Goal: Transaction & Acquisition: Purchase product/service

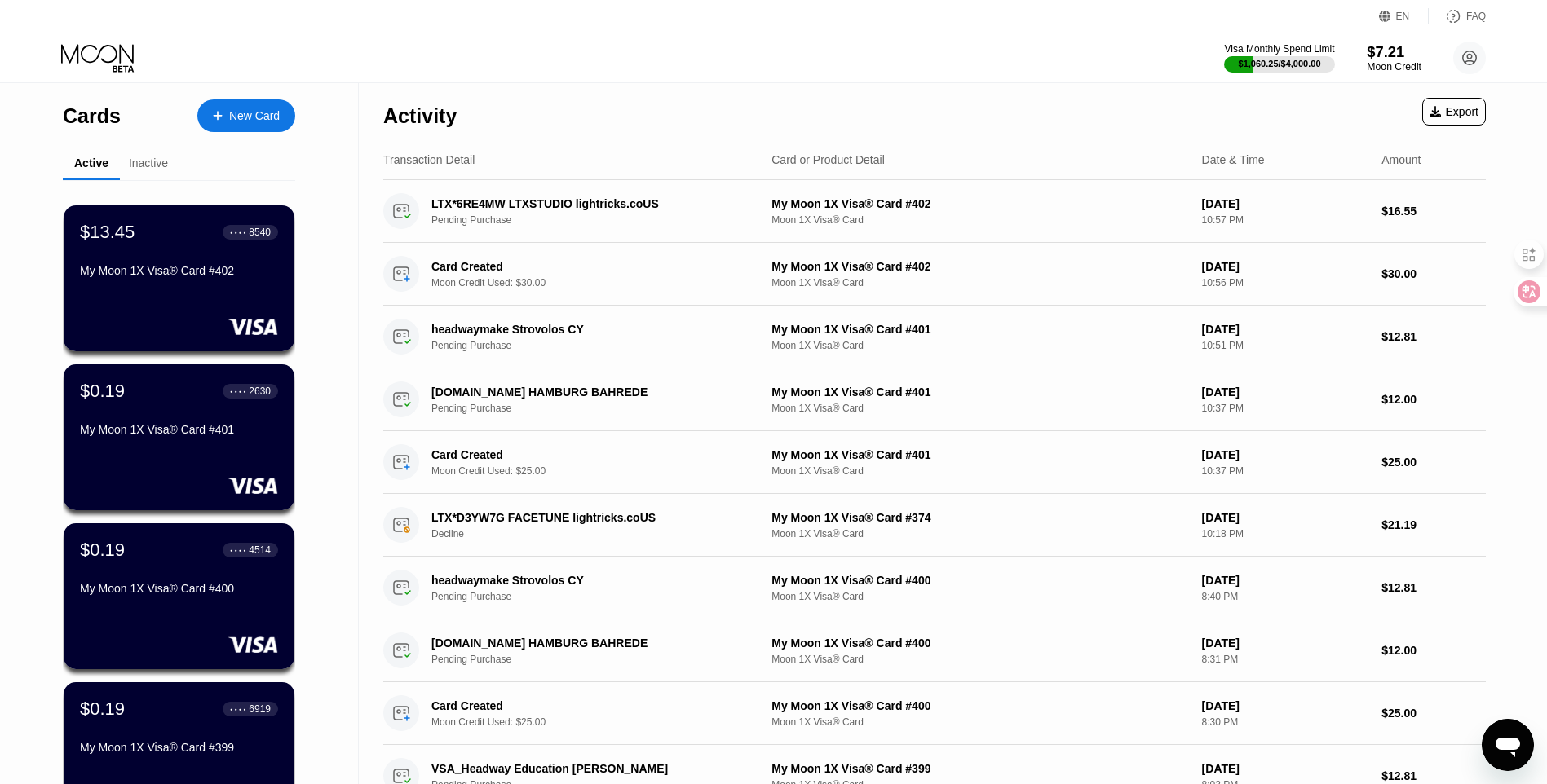
click at [1390, 62] on div "Moon Credit" at bounding box center [1394, 67] width 55 height 12
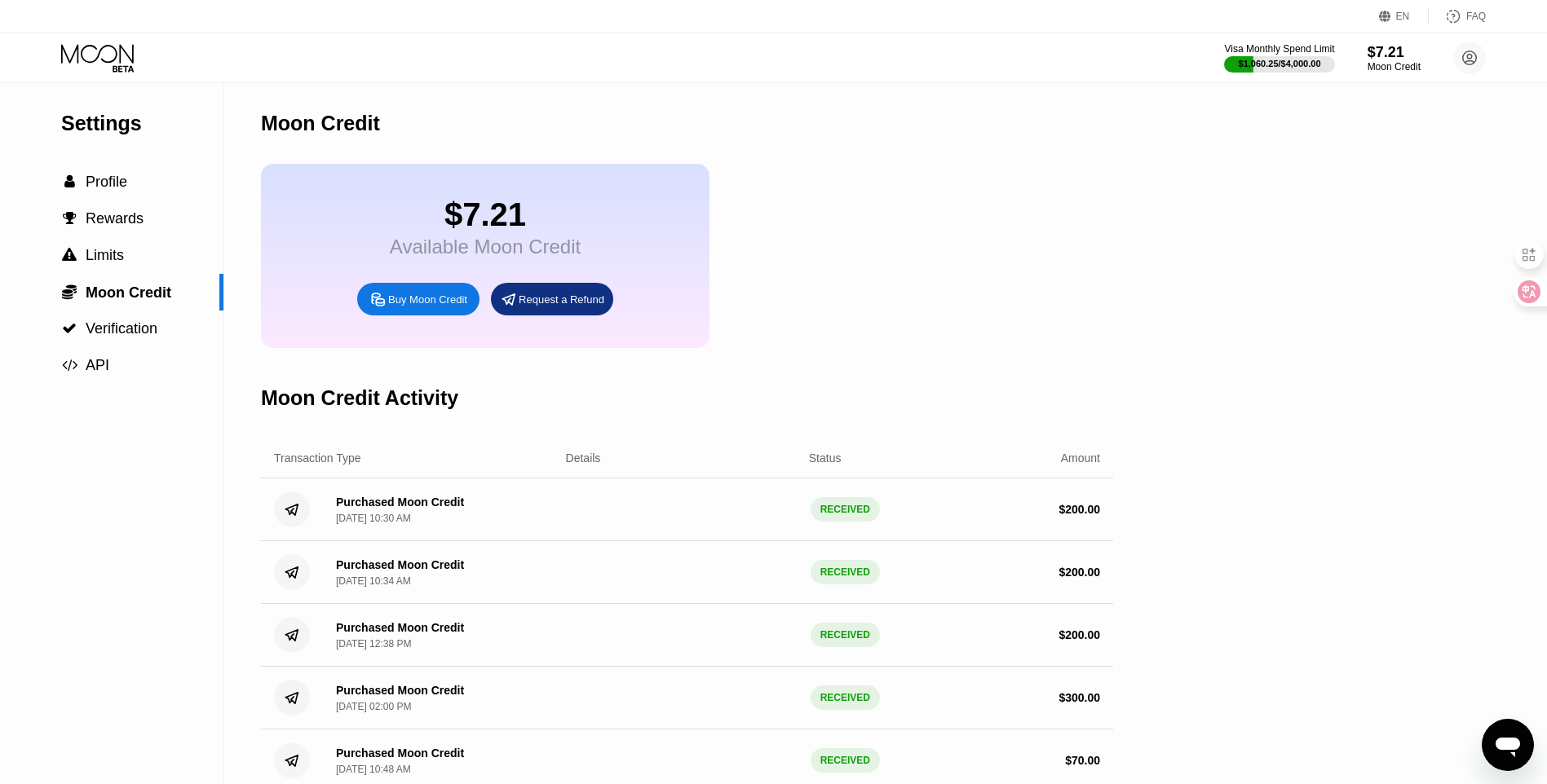
click at [419, 307] on div "Buy Moon Credit" at bounding box center [428, 299] width 79 height 14
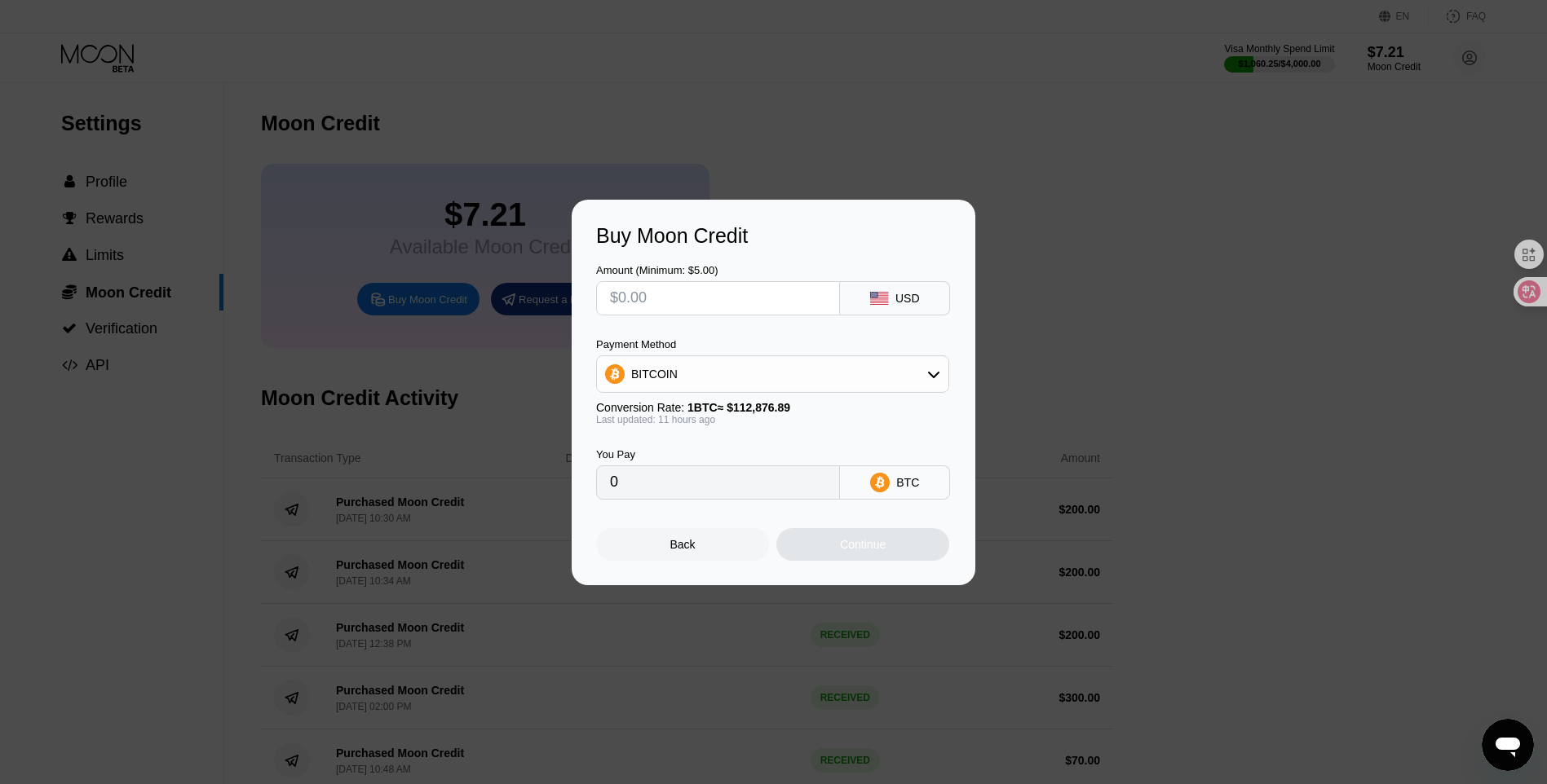
click at [679, 304] on input "text" at bounding box center [718, 298] width 216 height 32
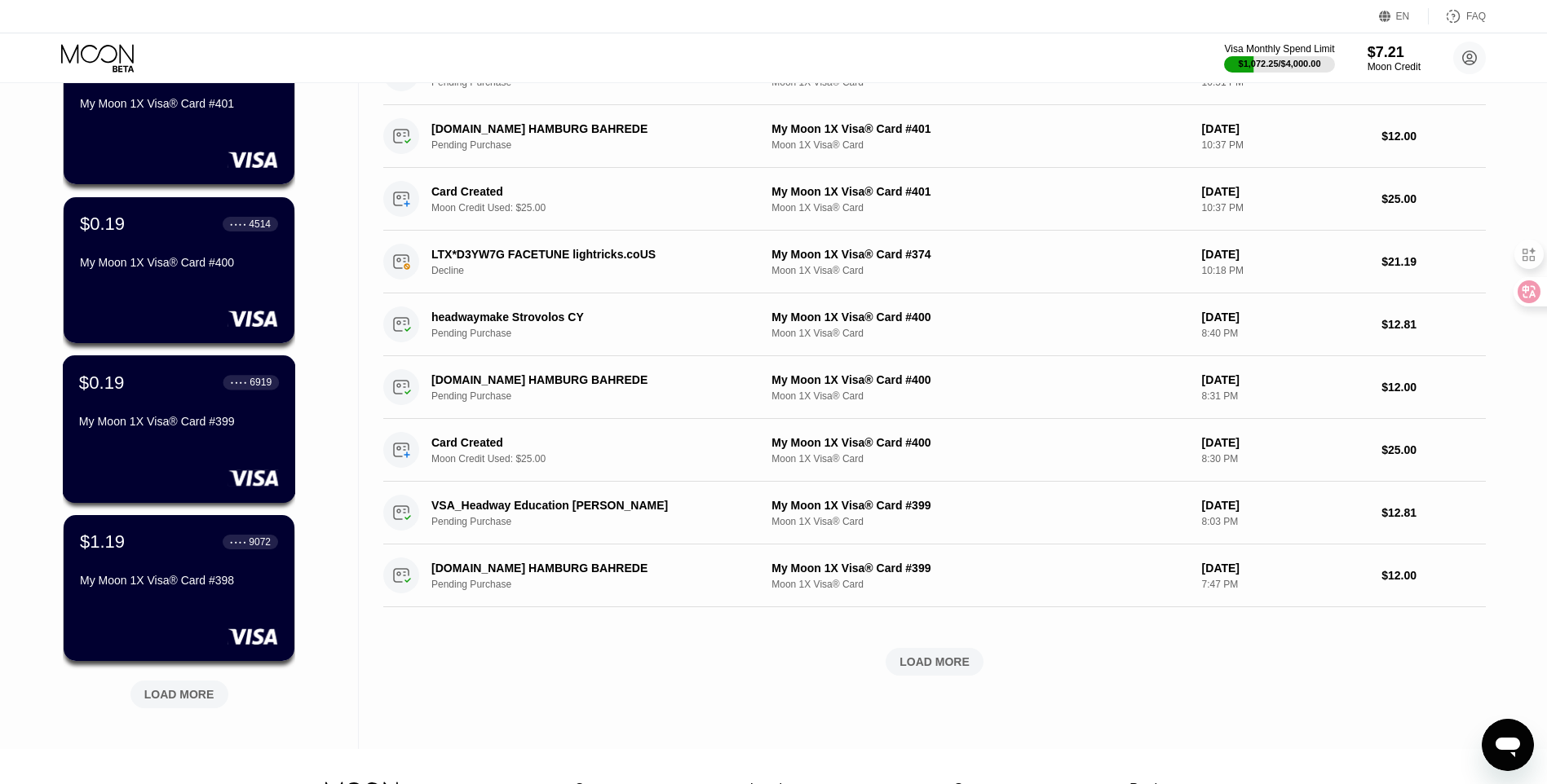
scroll to position [542, 0]
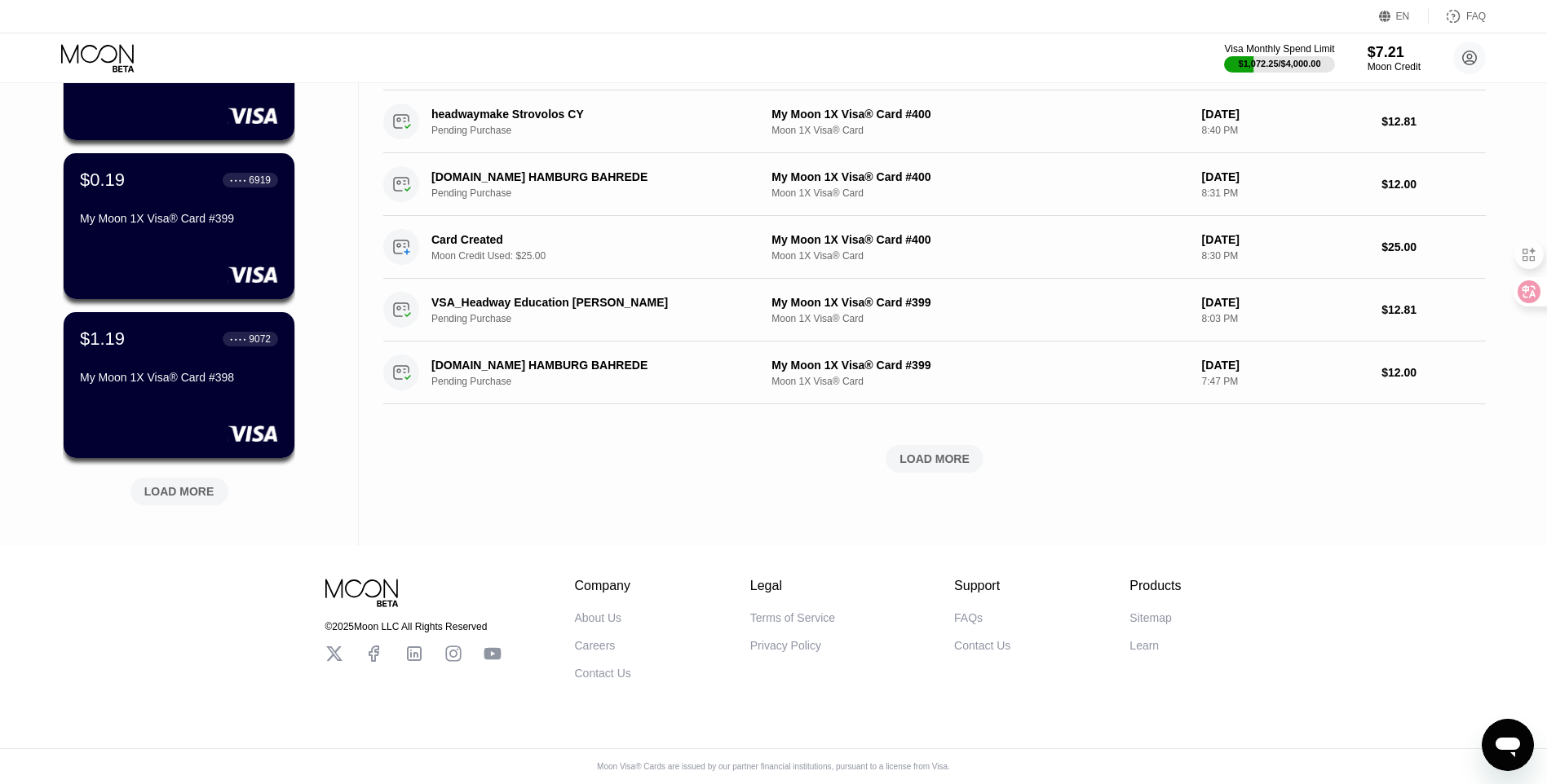
click at [183, 478] on div "LOAD MORE" at bounding box center [179, 491] width 98 height 28
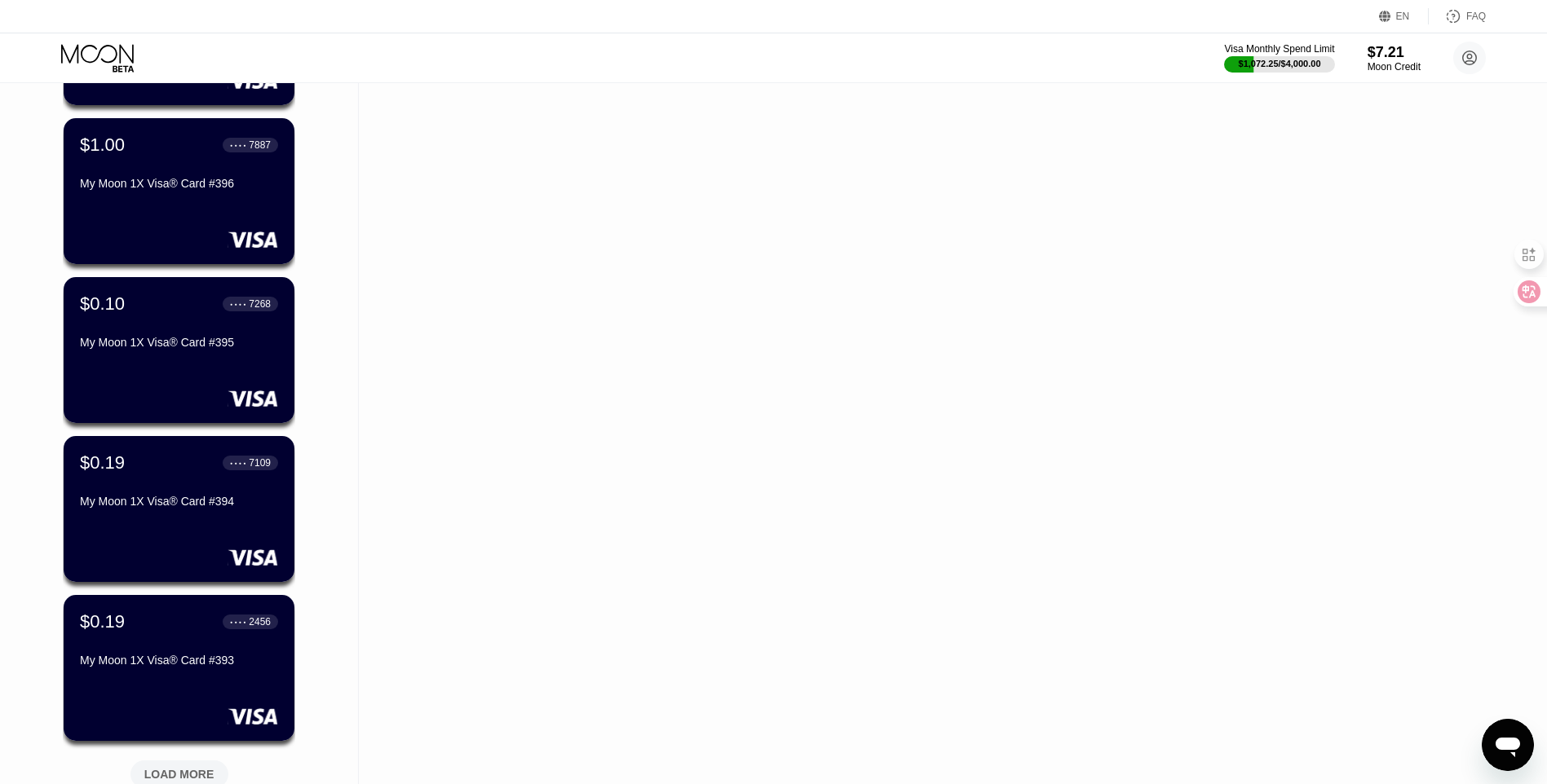
scroll to position [1194, 0]
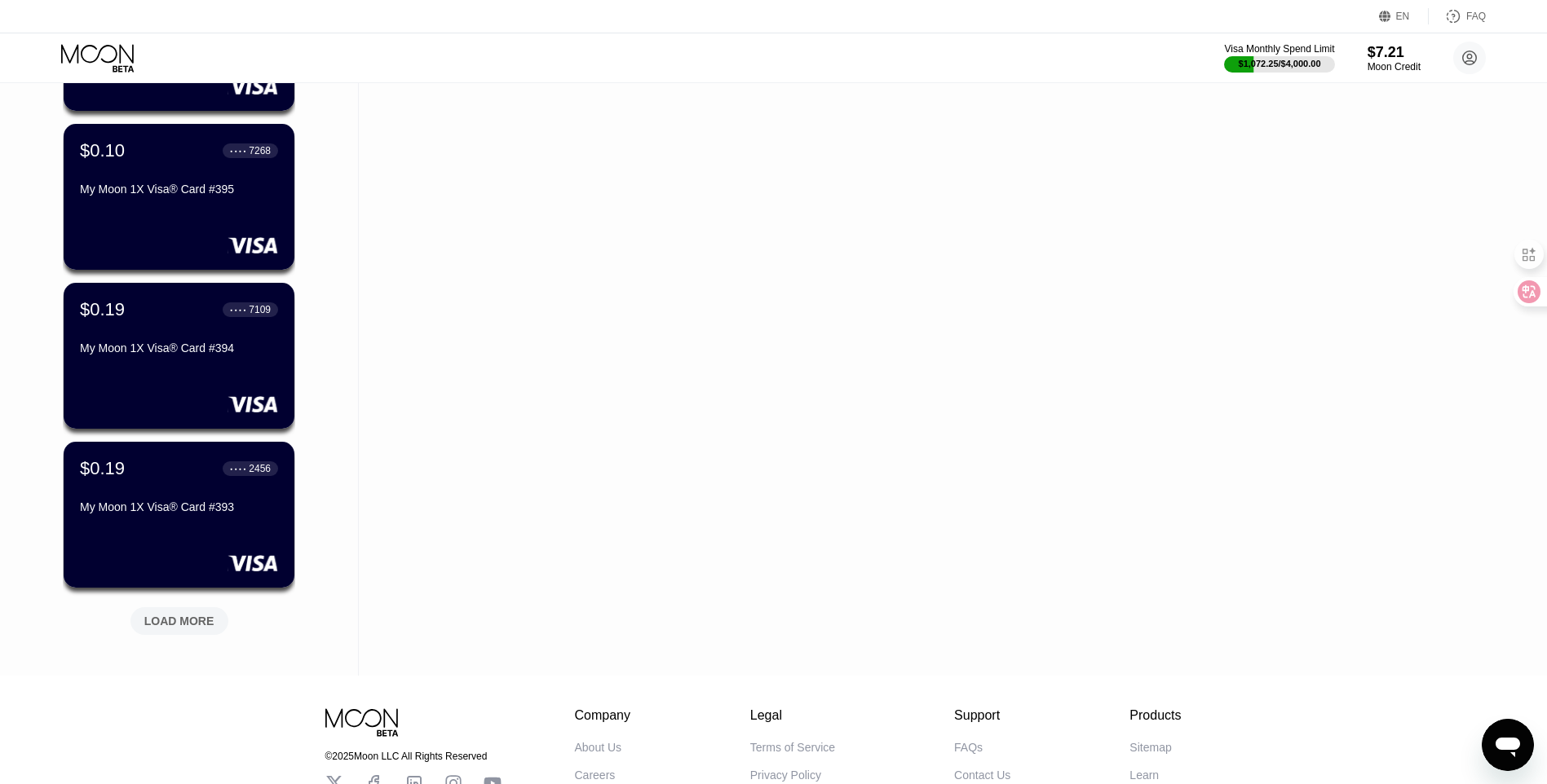
click at [203, 618] on div "LOAD MORE" at bounding box center [179, 621] width 70 height 14
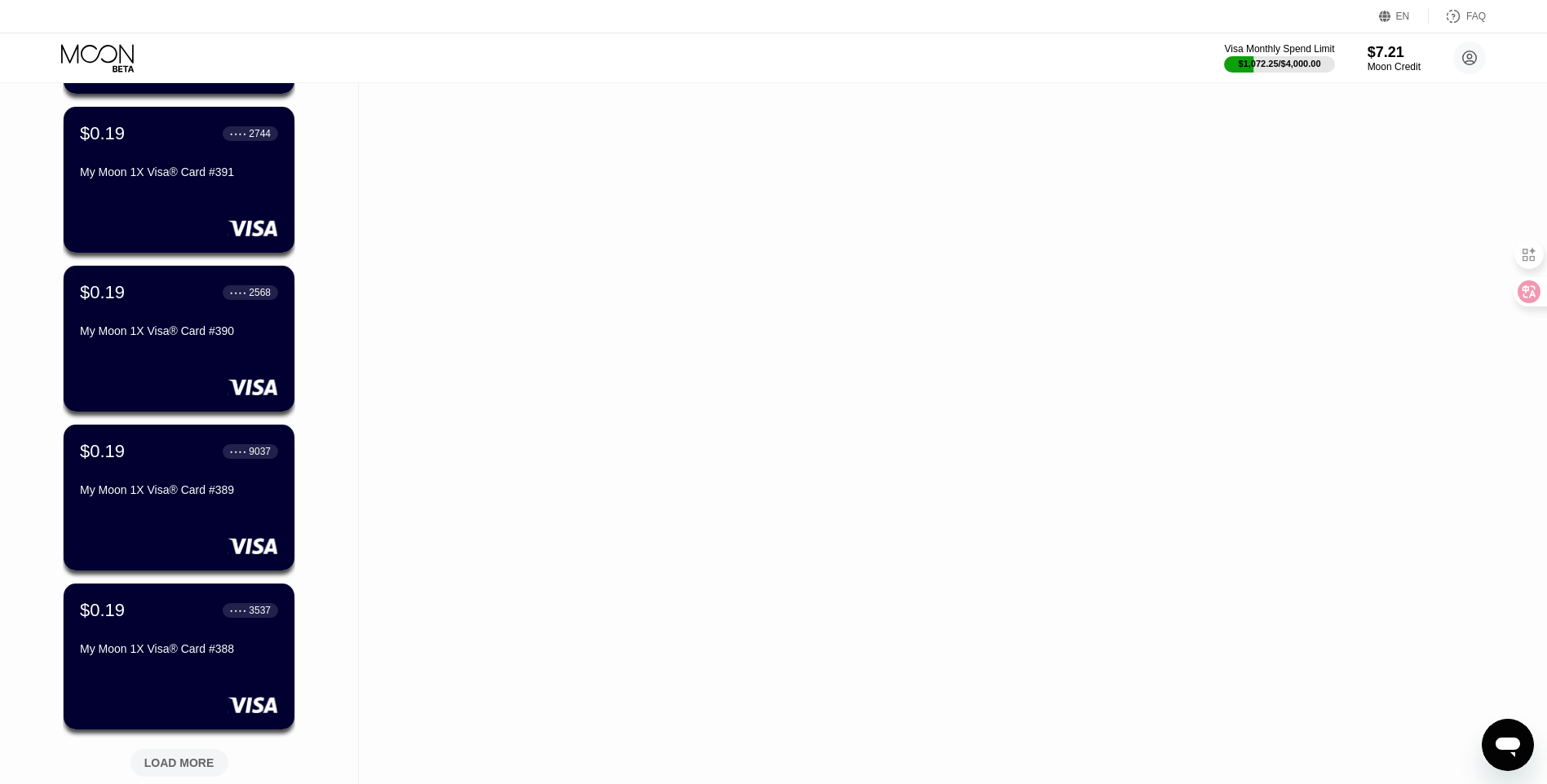
scroll to position [1989, 0]
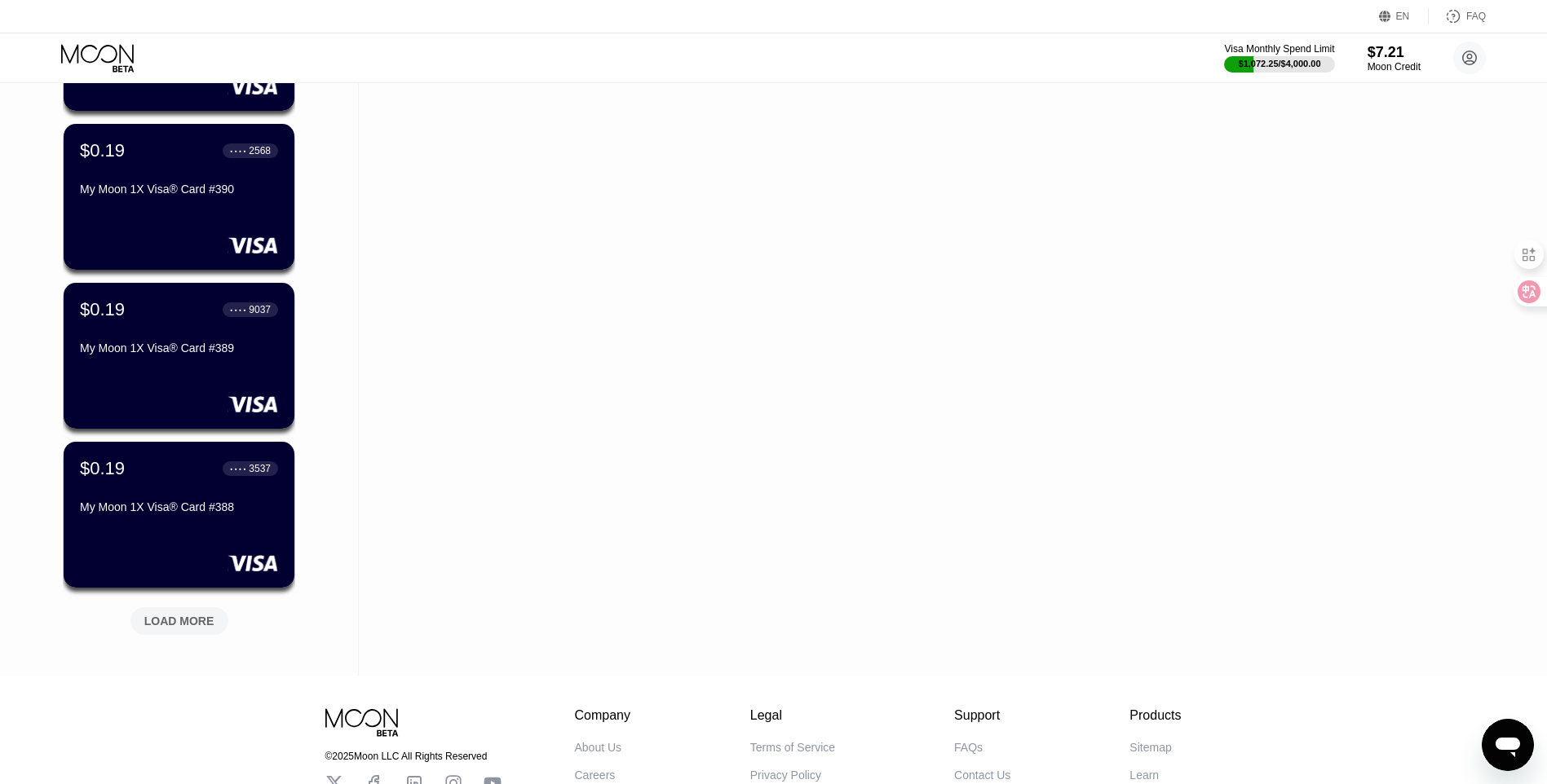
click at [187, 634] on div "LOAD MORE" at bounding box center [179, 621] width 98 height 28
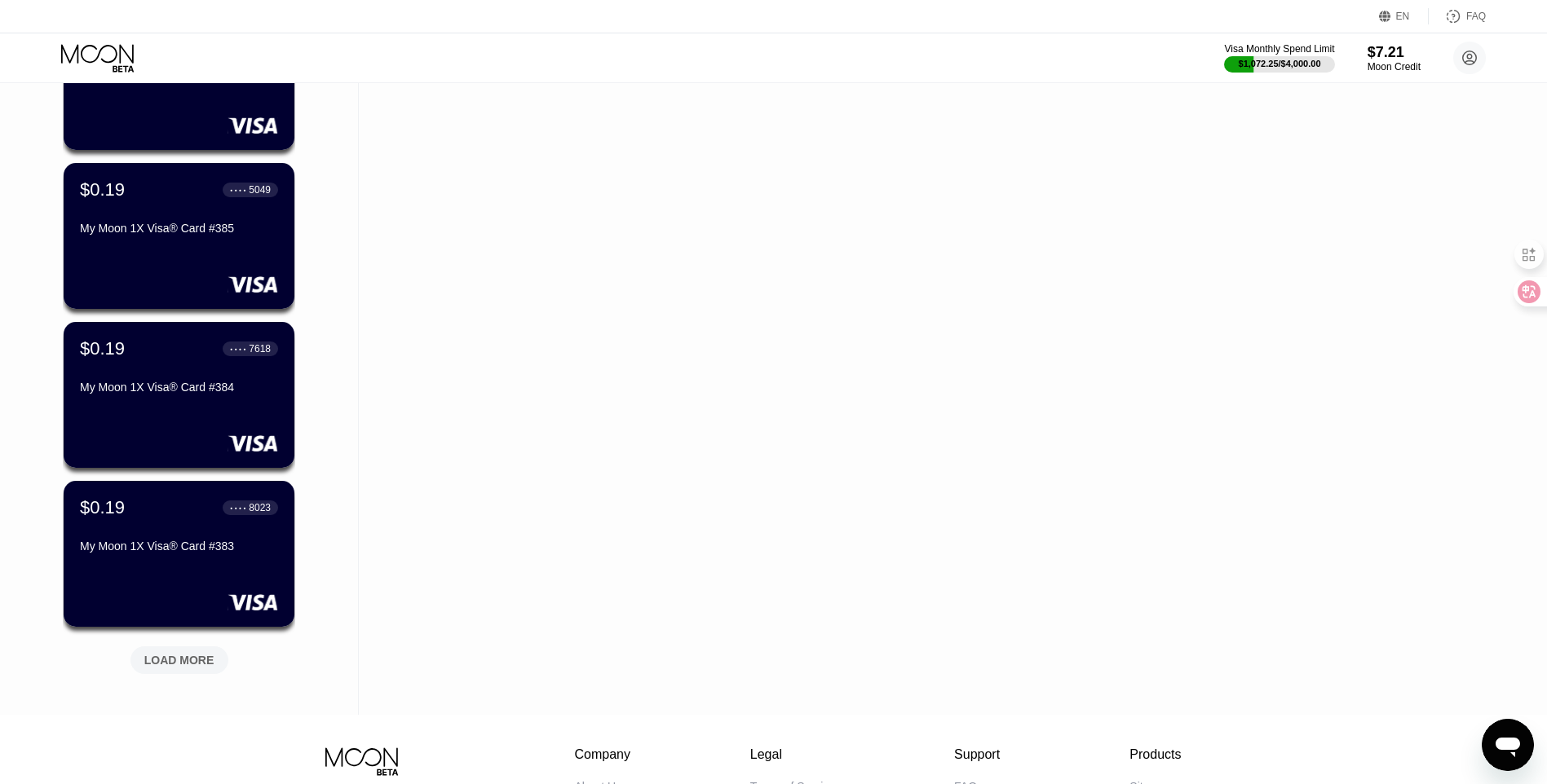
scroll to position [2886, 0]
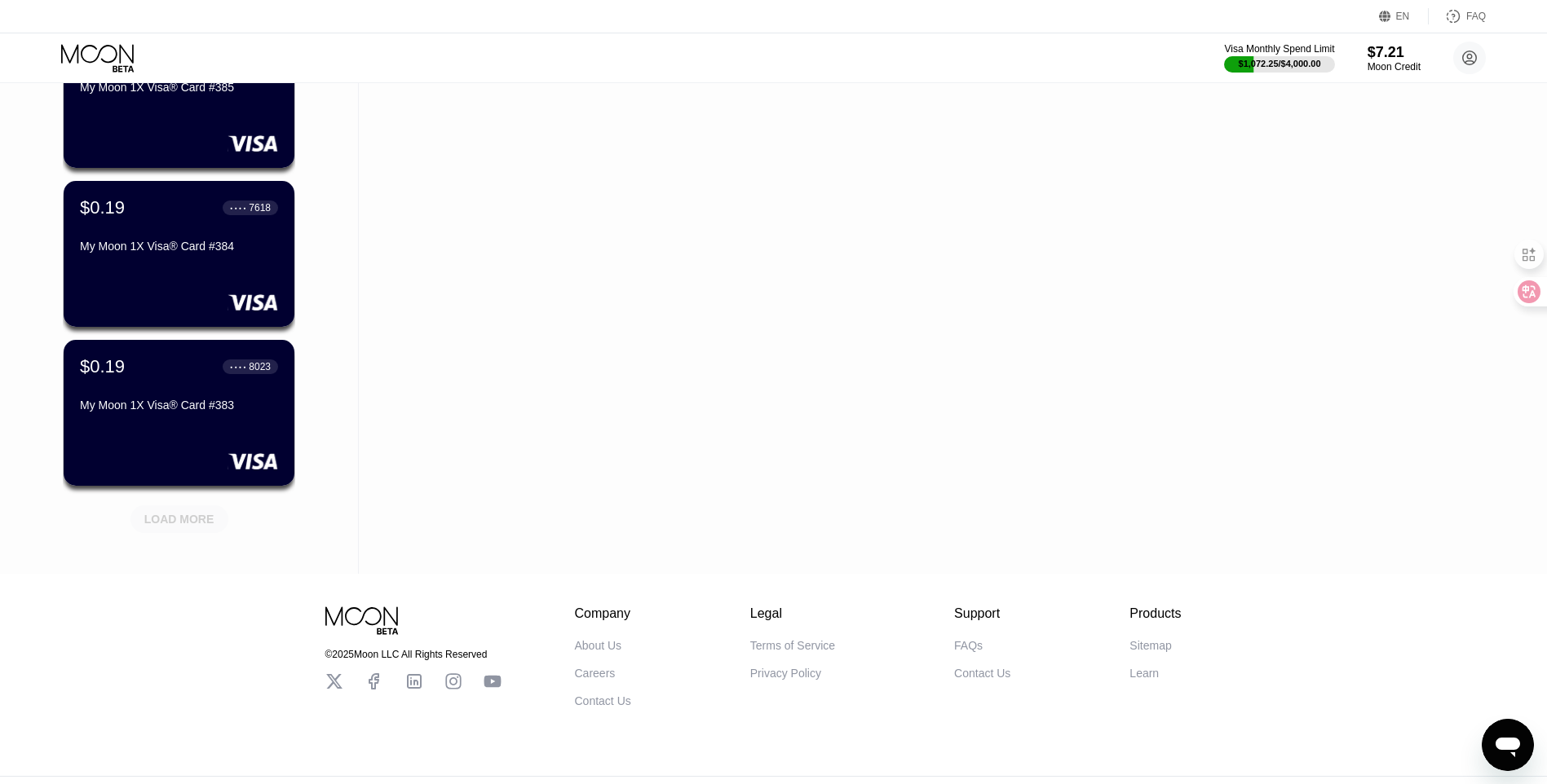
click at [188, 518] on div "LOAD MORE" at bounding box center [179, 519] width 70 height 14
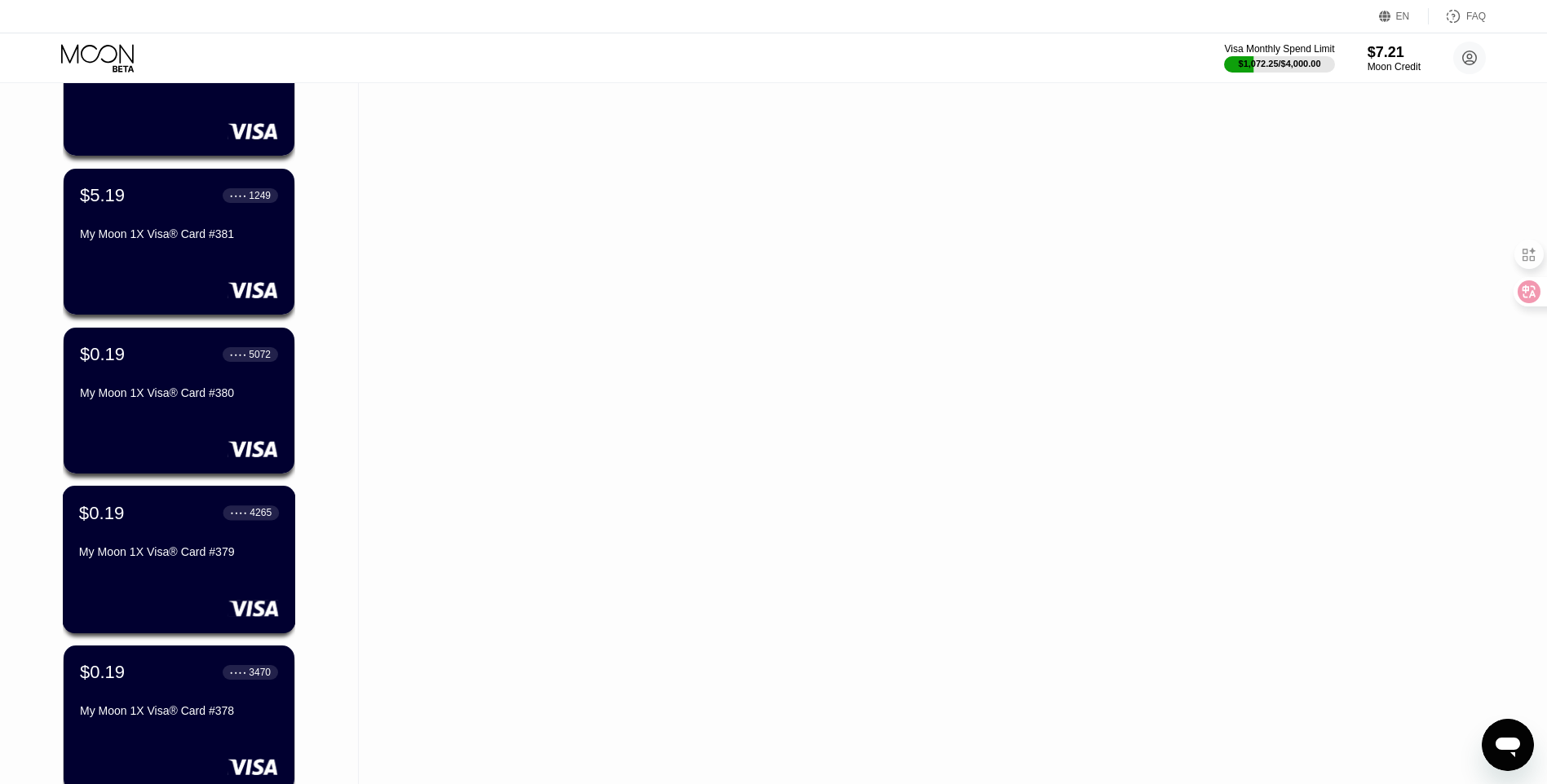
scroll to position [3701, 0]
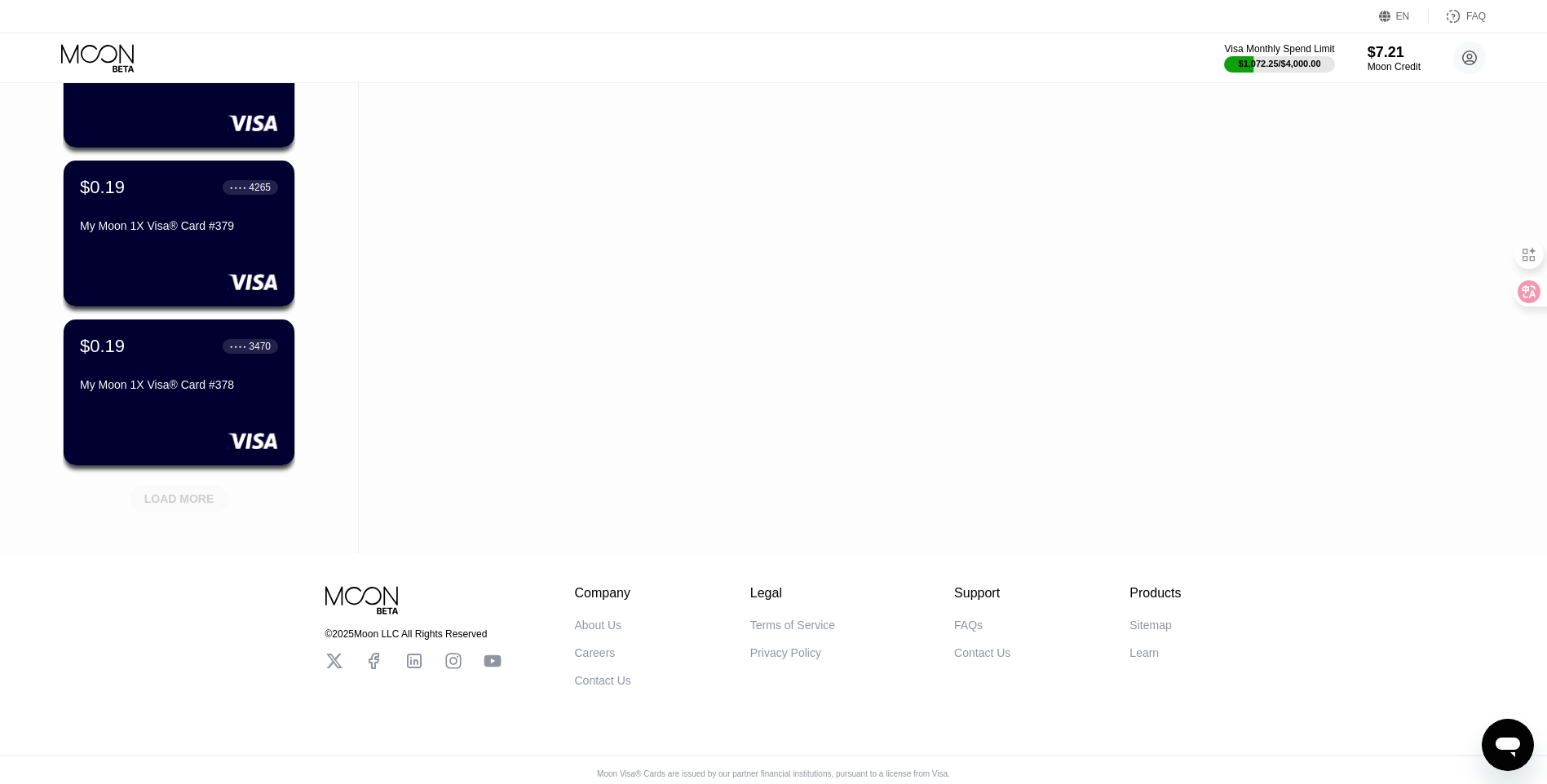
click at [190, 501] on div "LOAD MORE" at bounding box center [179, 499] width 70 height 14
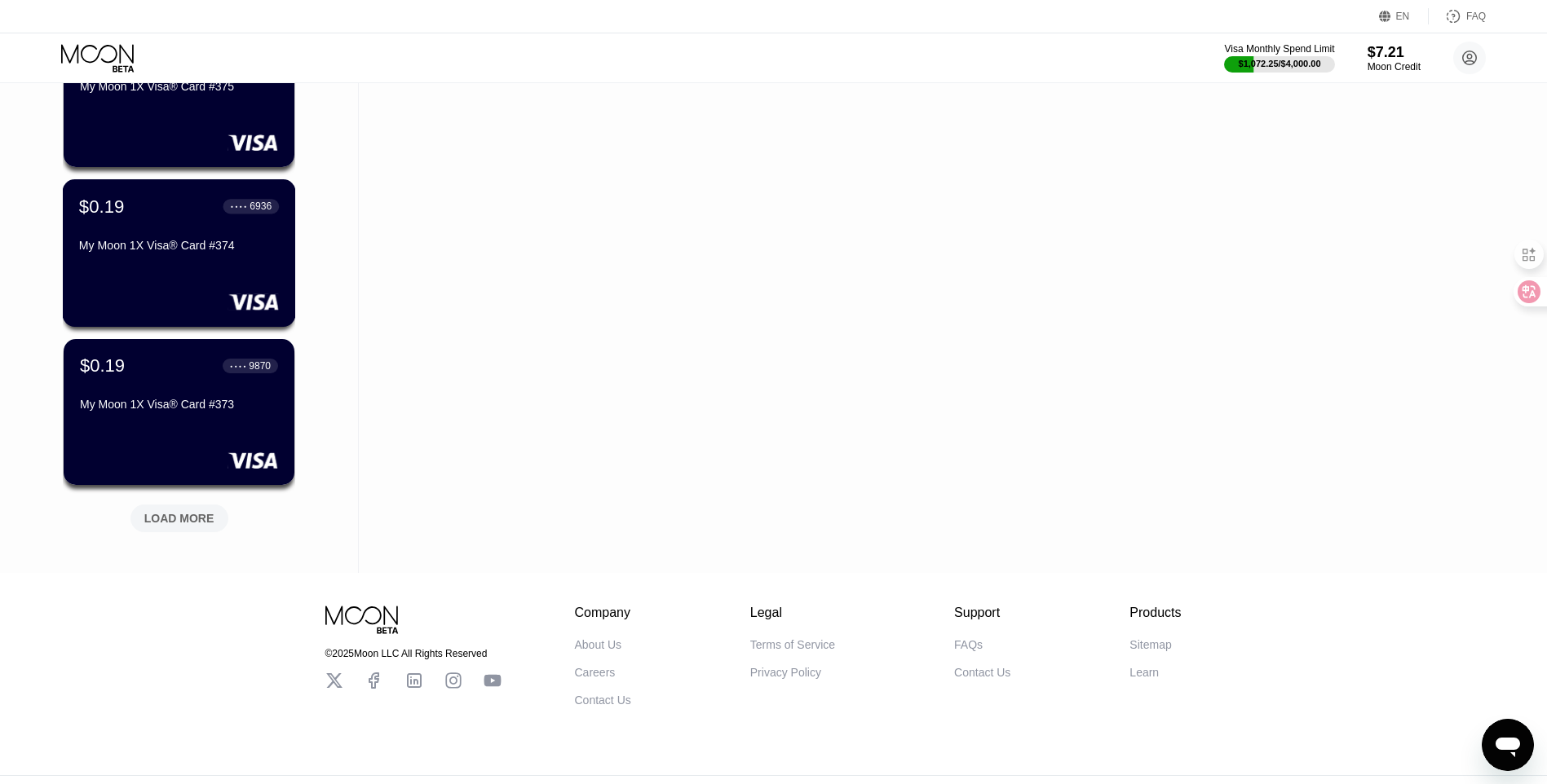
scroll to position [4517, 0]
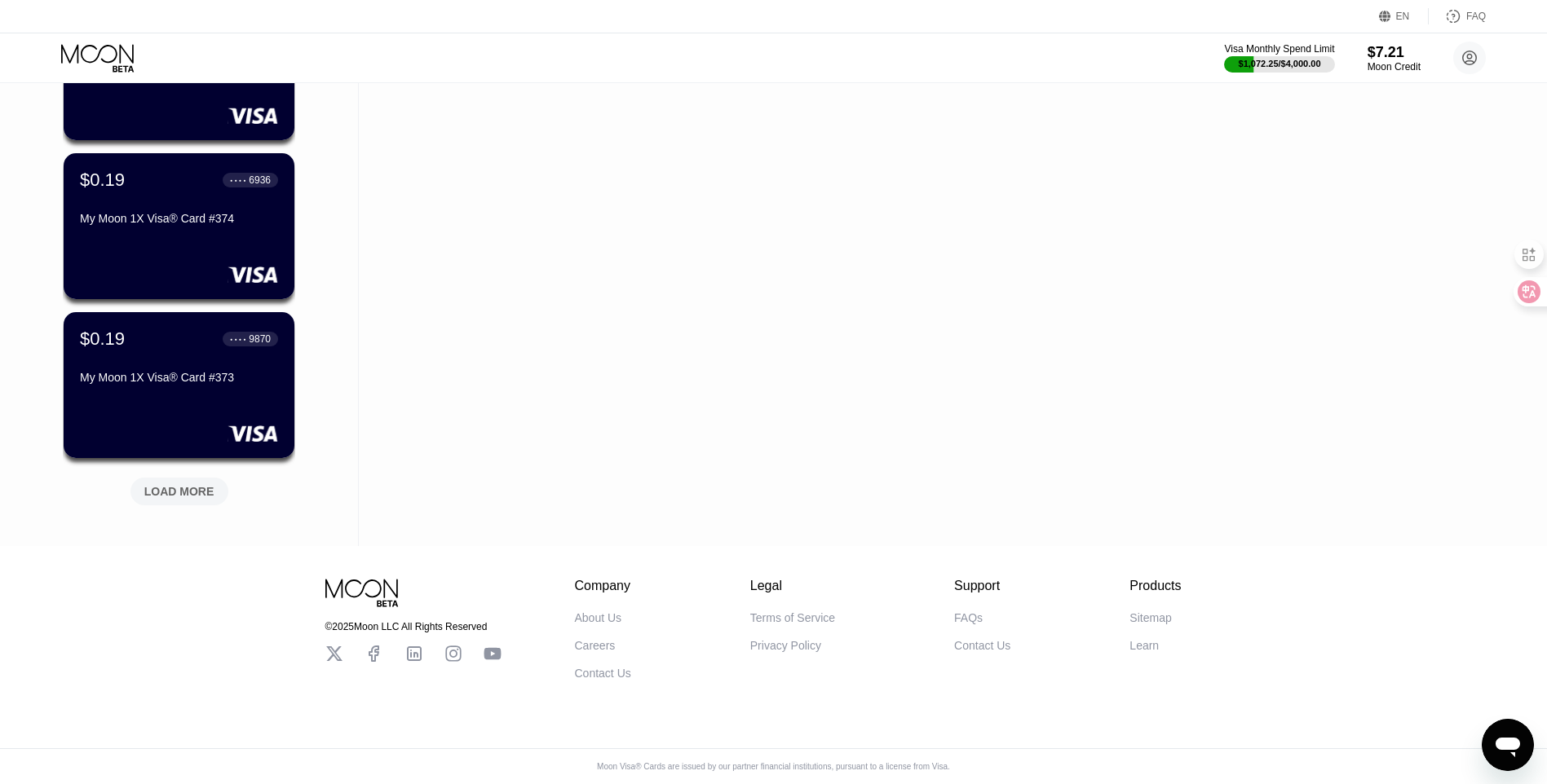
click at [195, 484] on div "LOAD MORE" at bounding box center [179, 491] width 70 height 14
click at [1389, 56] on div "$7.21" at bounding box center [1394, 51] width 55 height 17
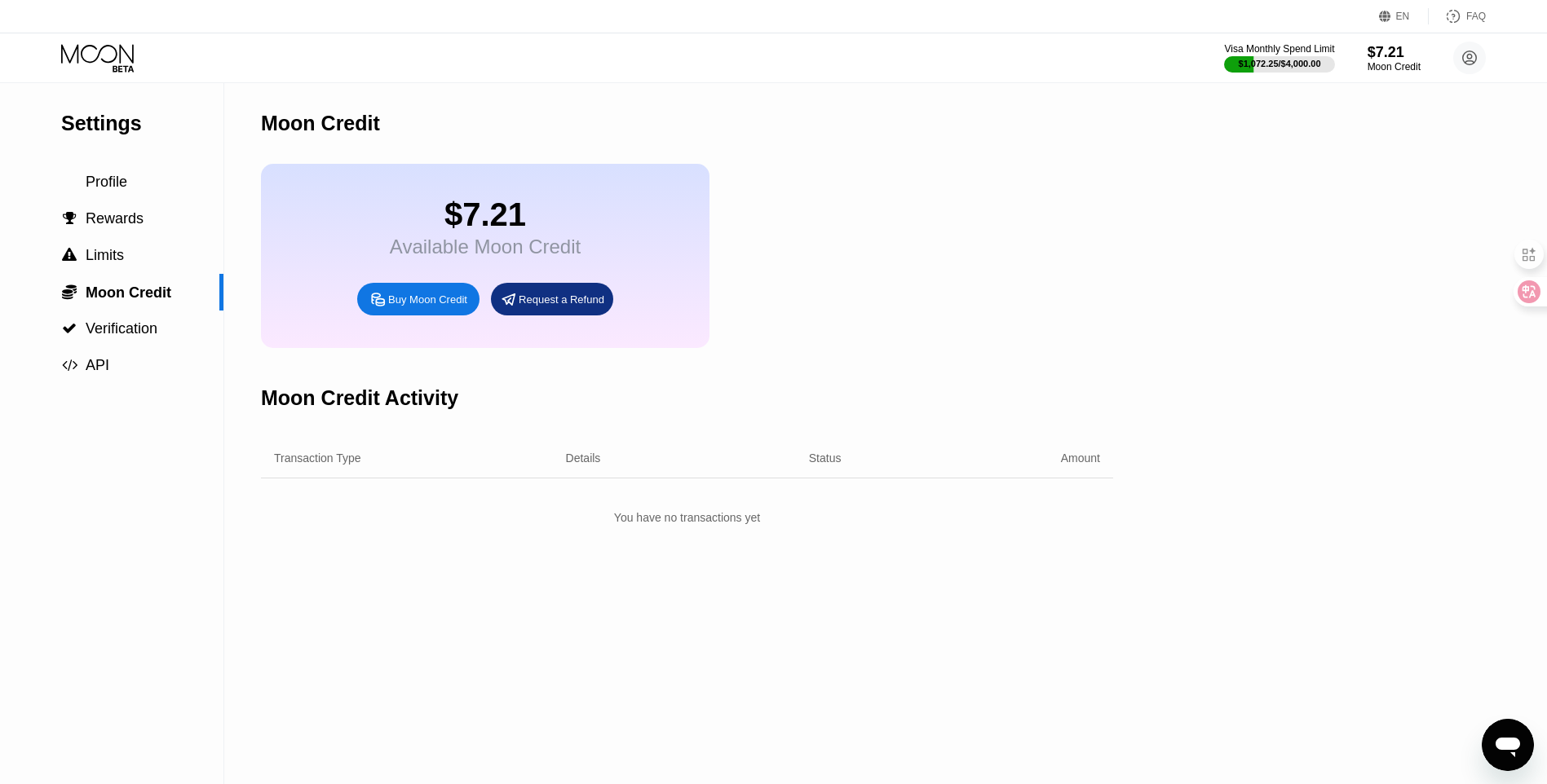
click at [421, 307] on div "Buy Moon Credit" at bounding box center [428, 299] width 79 height 14
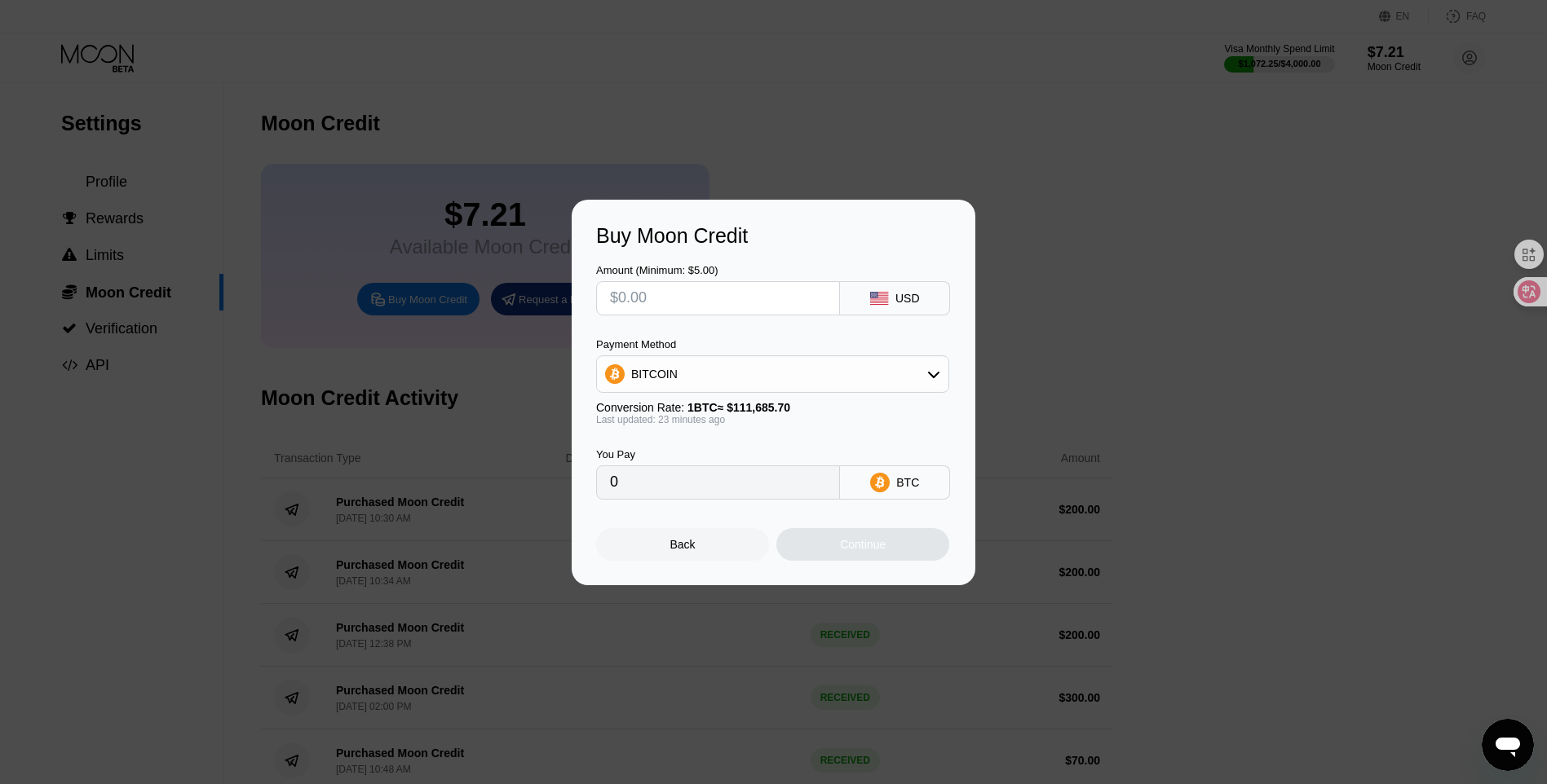
click at [682, 292] on input "text" at bounding box center [718, 298] width 216 height 32
type input "$200"
type input "0.00178374"
click at [859, 551] on div "Continue" at bounding box center [863, 545] width 46 height 13
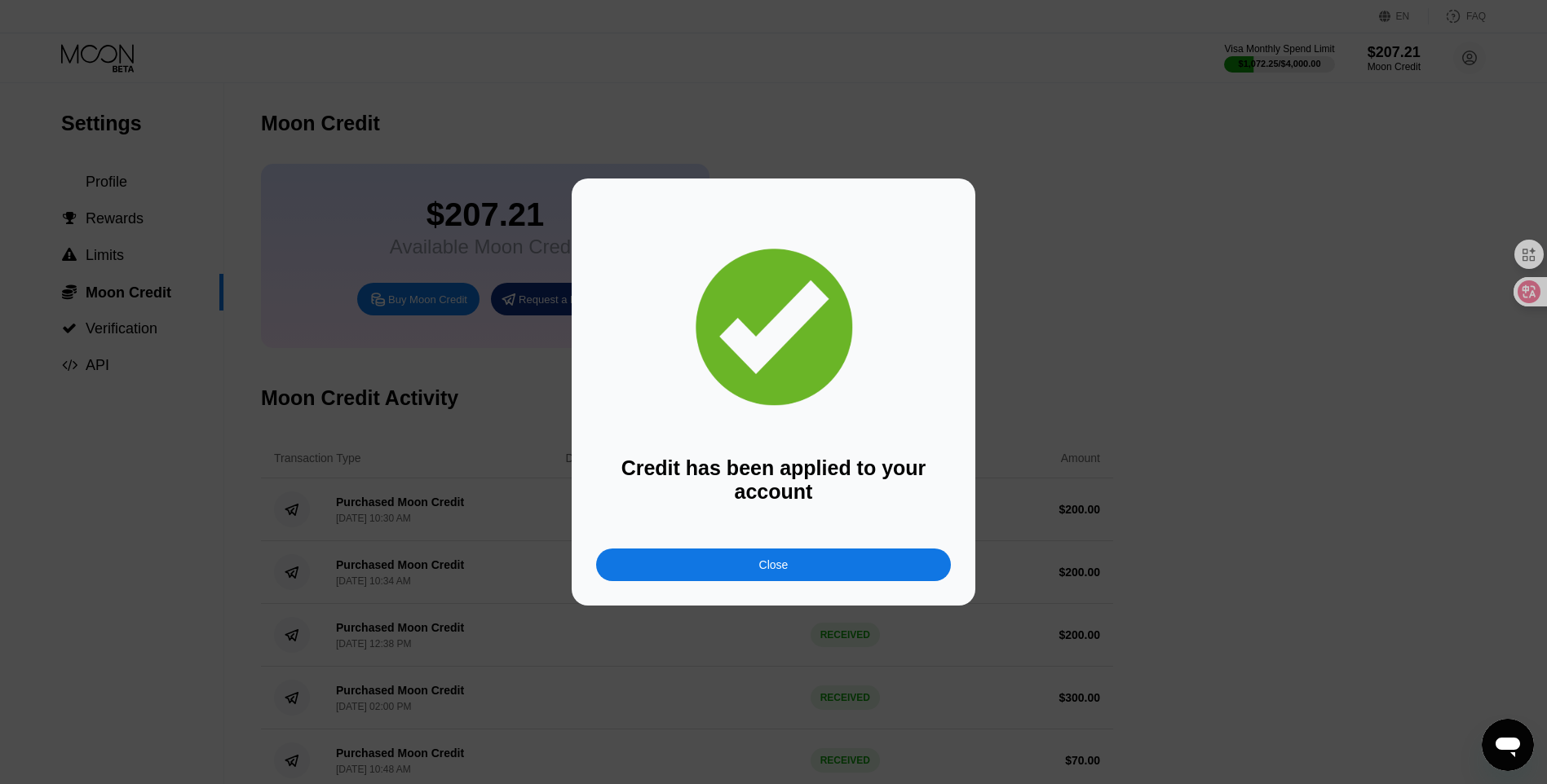
click at [756, 566] on div "Close" at bounding box center [774, 565] width 355 height 32
